Goal: Transaction & Acquisition: Obtain resource

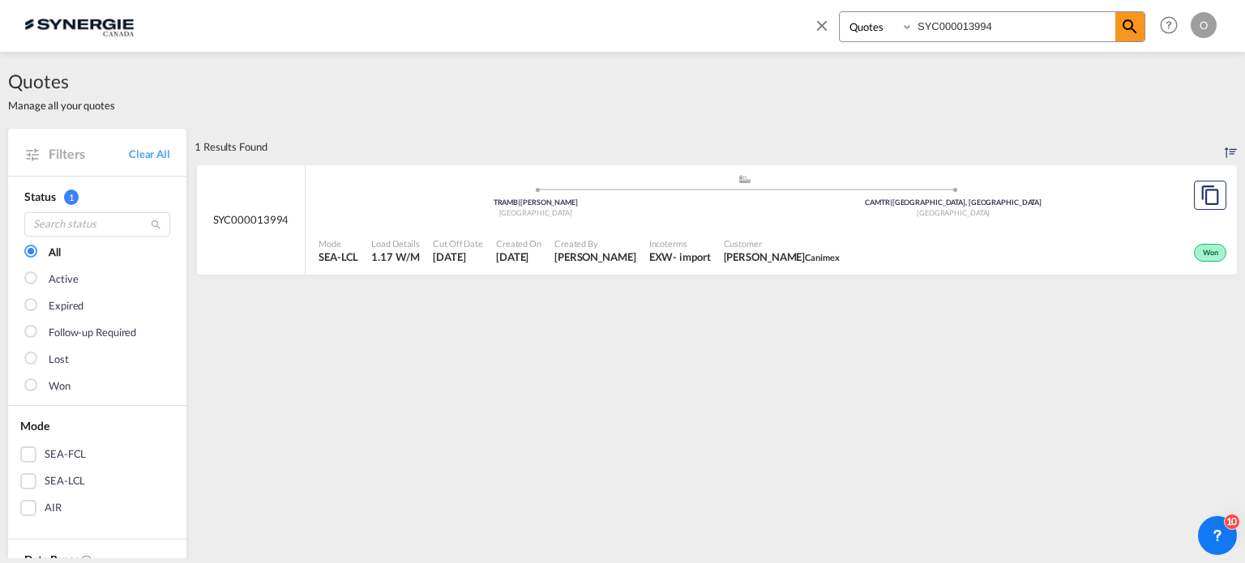
select select "Quotes"
click at [1009, 27] on input "SYC000013994" at bounding box center [1015, 26] width 202 height 28
paste input "4122"
type input "SYC000014122"
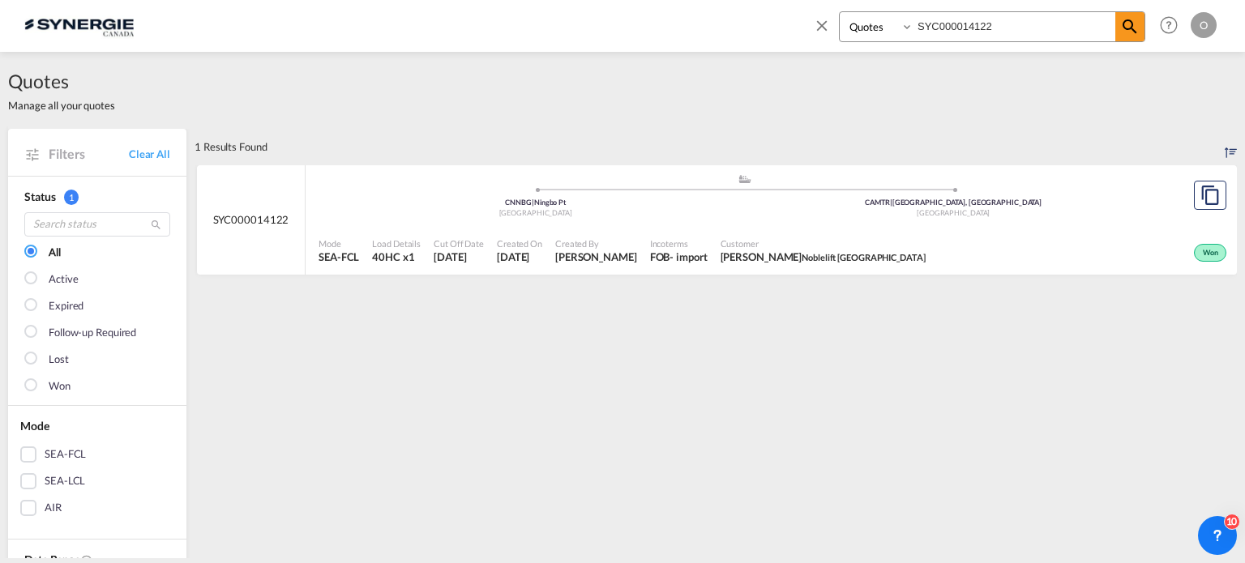
click at [994, 226] on div "Mode SEA-FCL Load Details 40HC x1 Cut Off Date 18 Aug 2025 Created On 18 Aug 20…" at bounding box center [771, 250] width 931 height 49
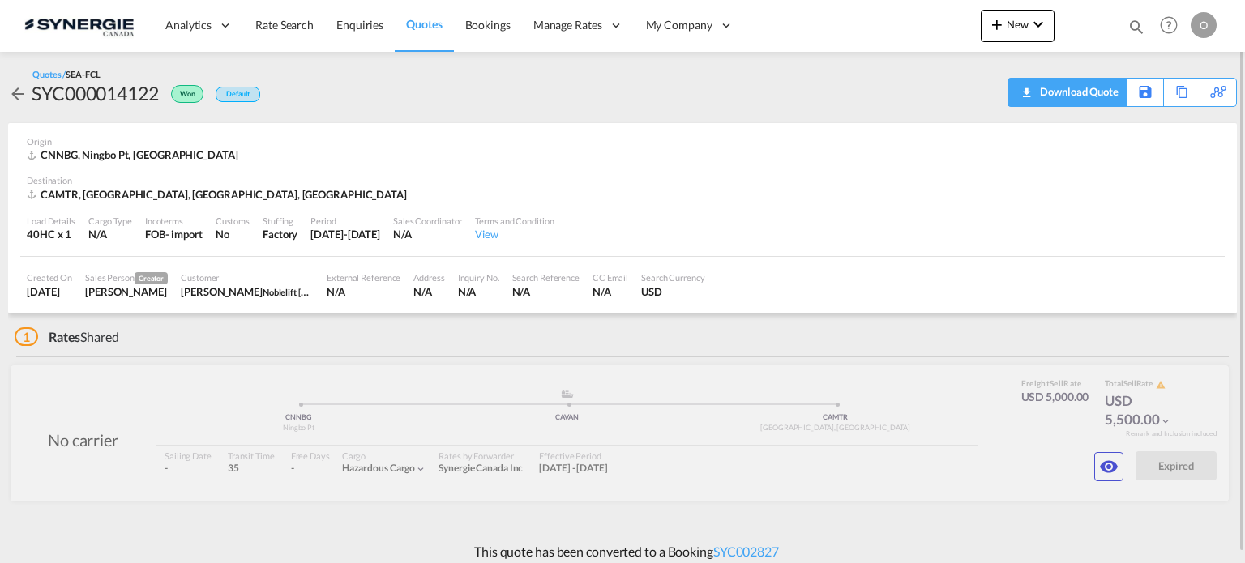
click at [1098, 92] on div "Download Quote" at bounding box center [1077, 92] width 83 height 26
click at [1103, 469] on md-icon "icon-eye" at bounding box center [1108, 466] width 19 height 19
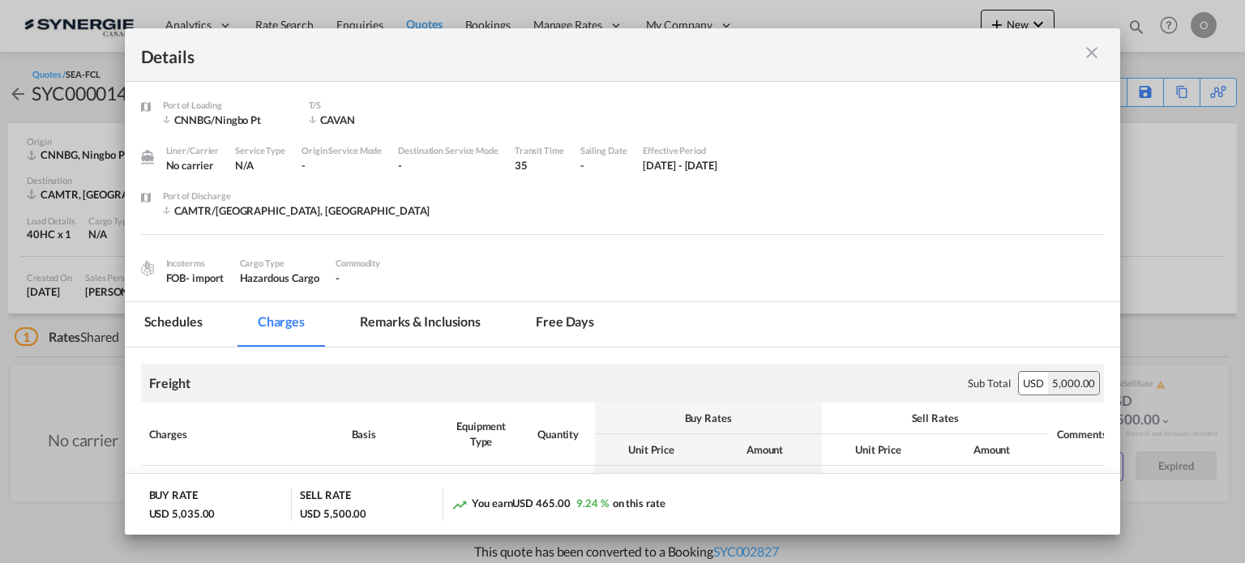
click at [437, 313] on md-tab-item "Remarks & Inclusions" at bounding box center [420, 324] width 160 height 45
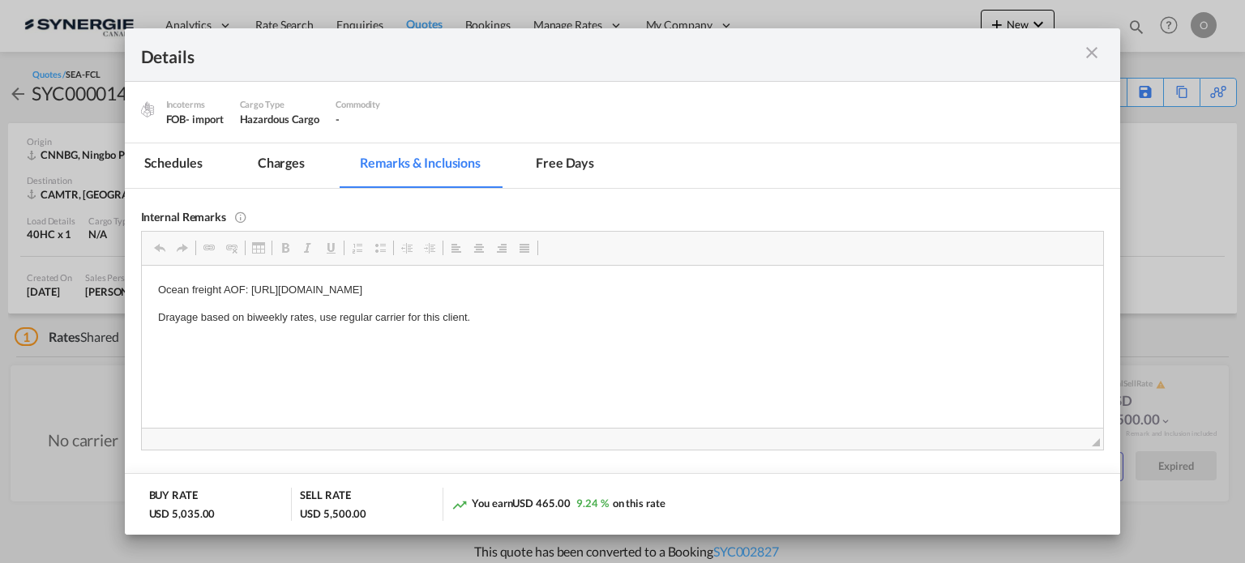
scroll to position [185, 0]
